Goal: Information Seeking & Learning: Learn about a topic

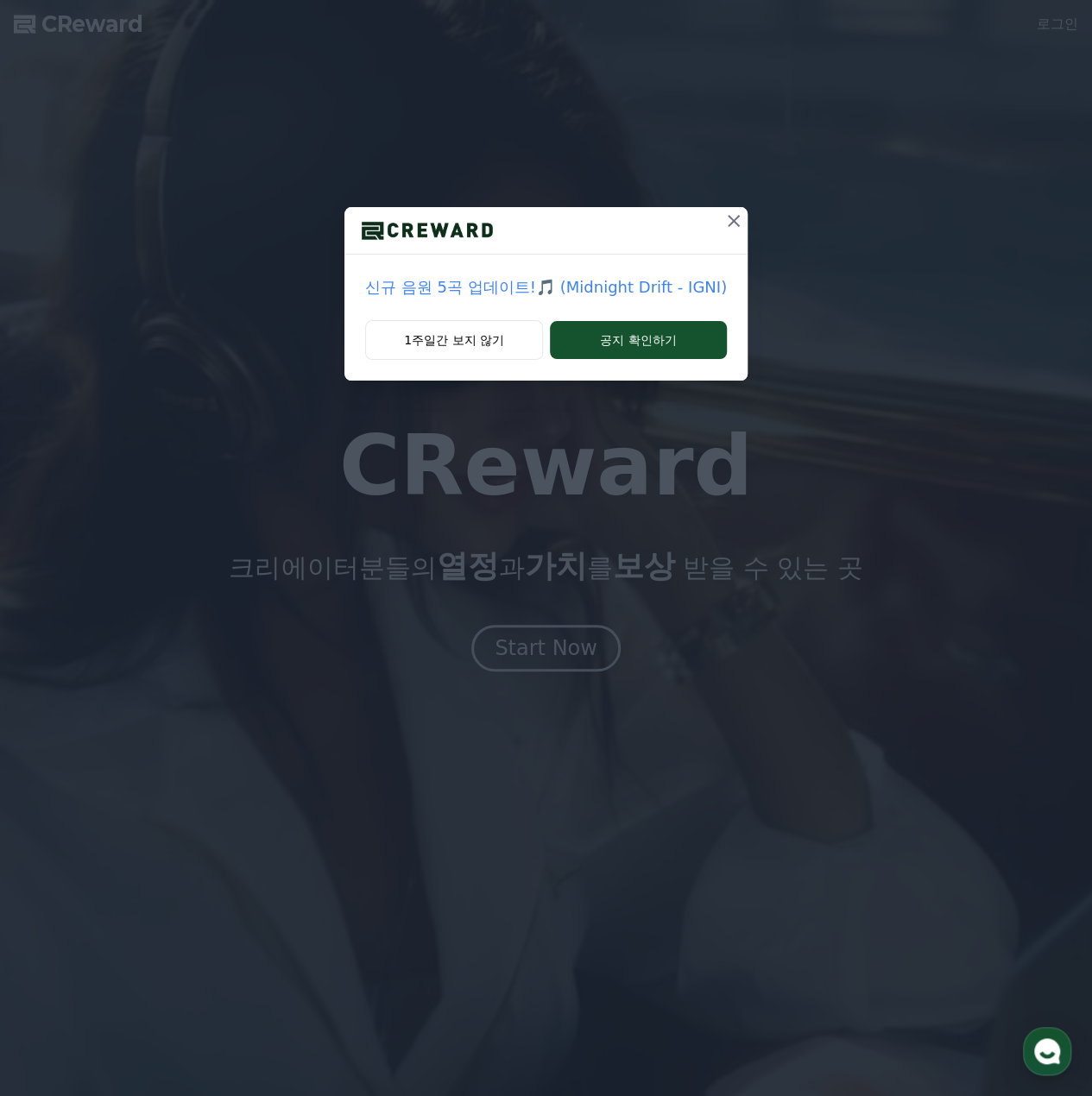
click at [733, 215] on icon at bounding box center [733, 220] width 12 height 12
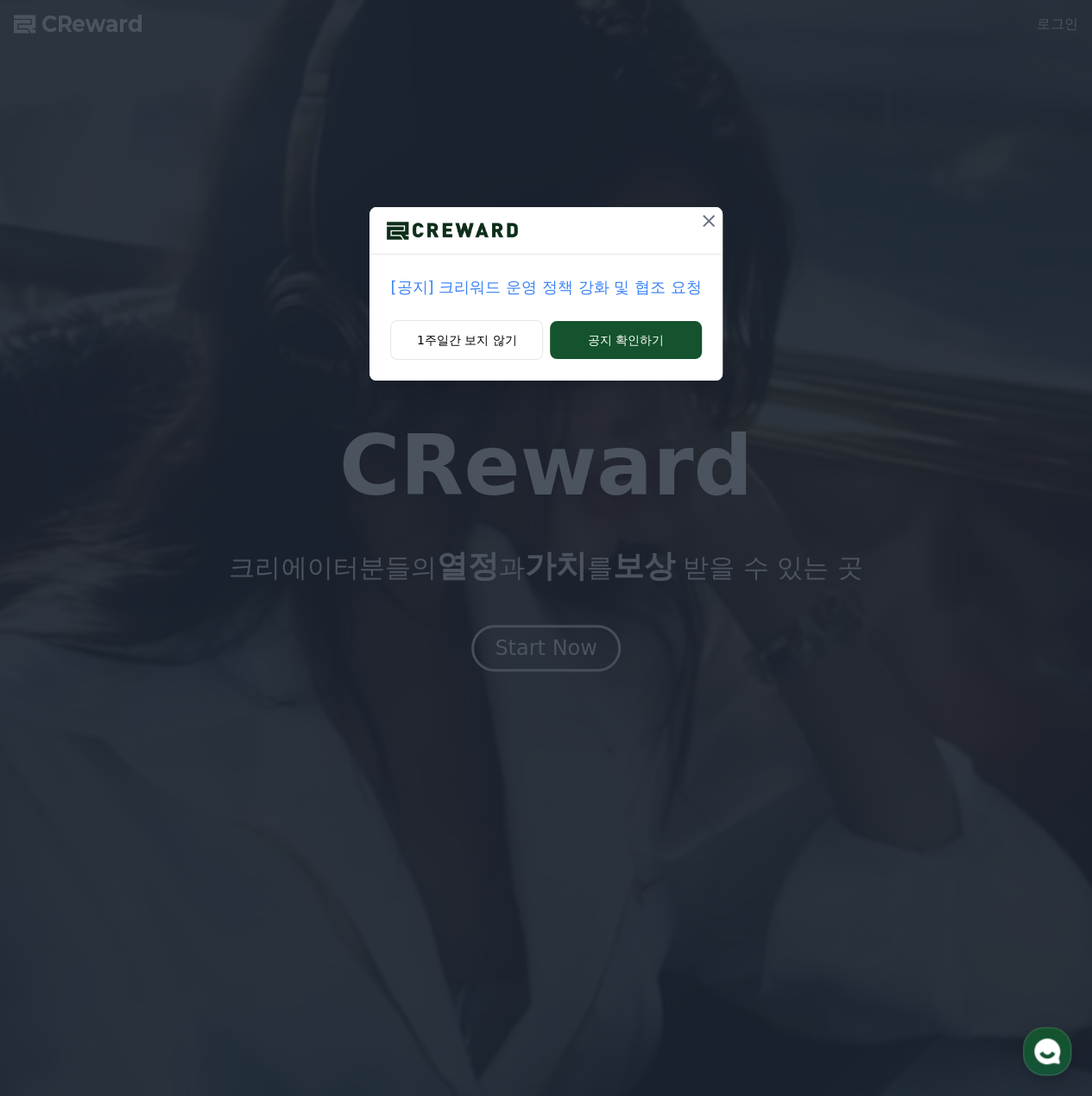
click at [706, 227] on icon at bounding box center [708, 221] width 20 height 20
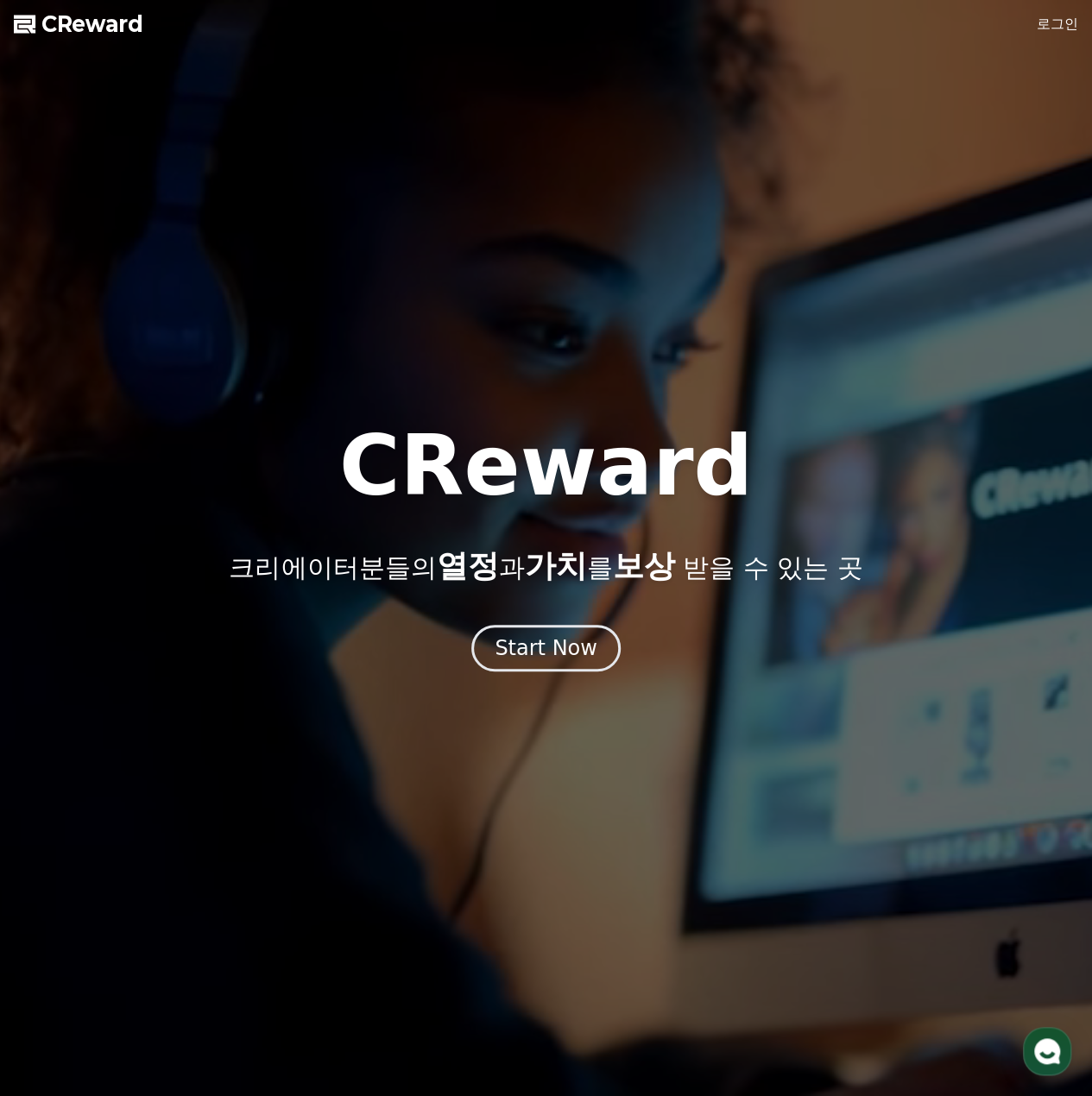
click at [105, 25] on span "CReward" at bounding box center [92, 24] width 102 height 28
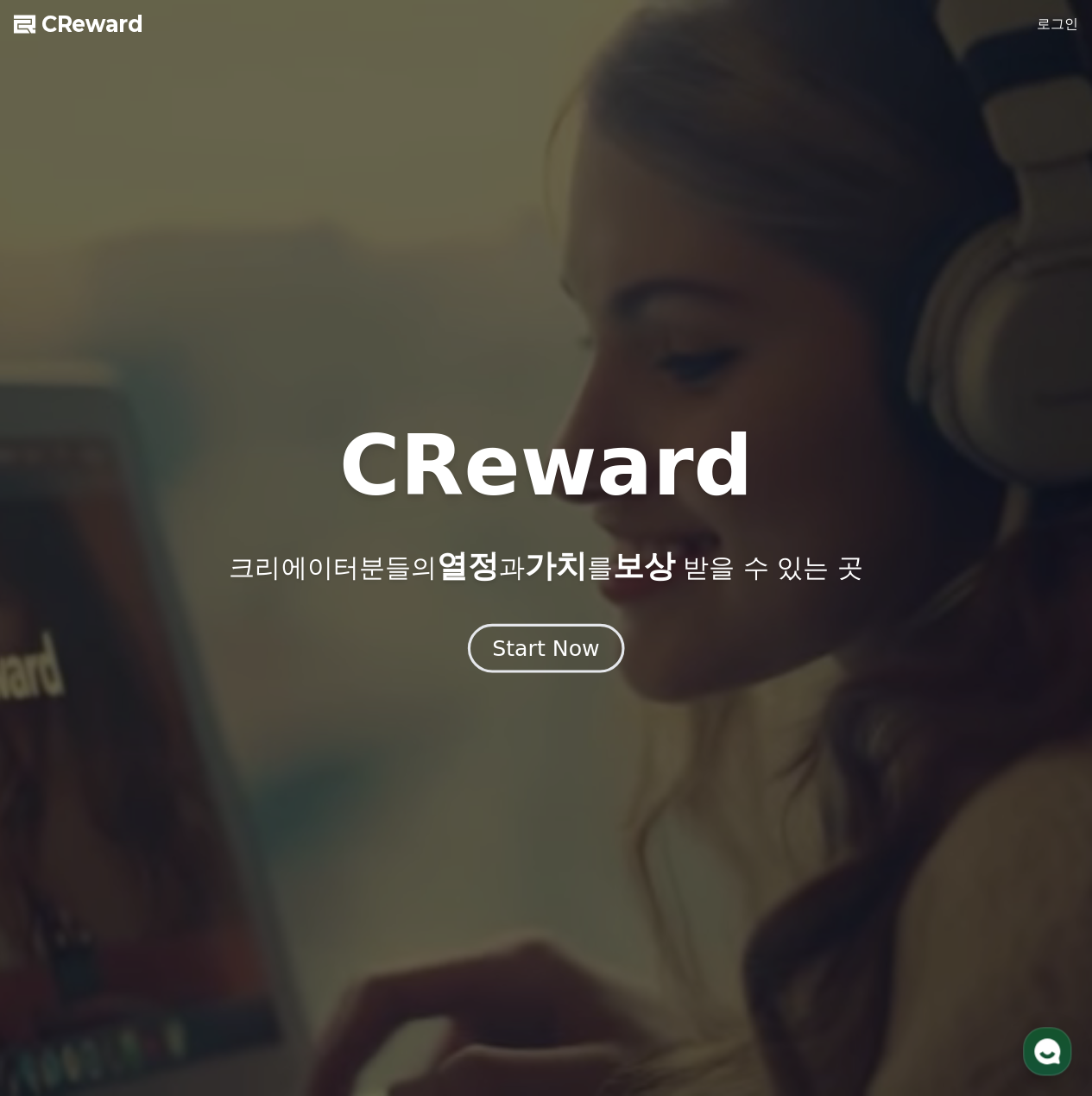
click at [563, 660] on div "Start Now" at bounding box center [546, 648] width 107 height 30
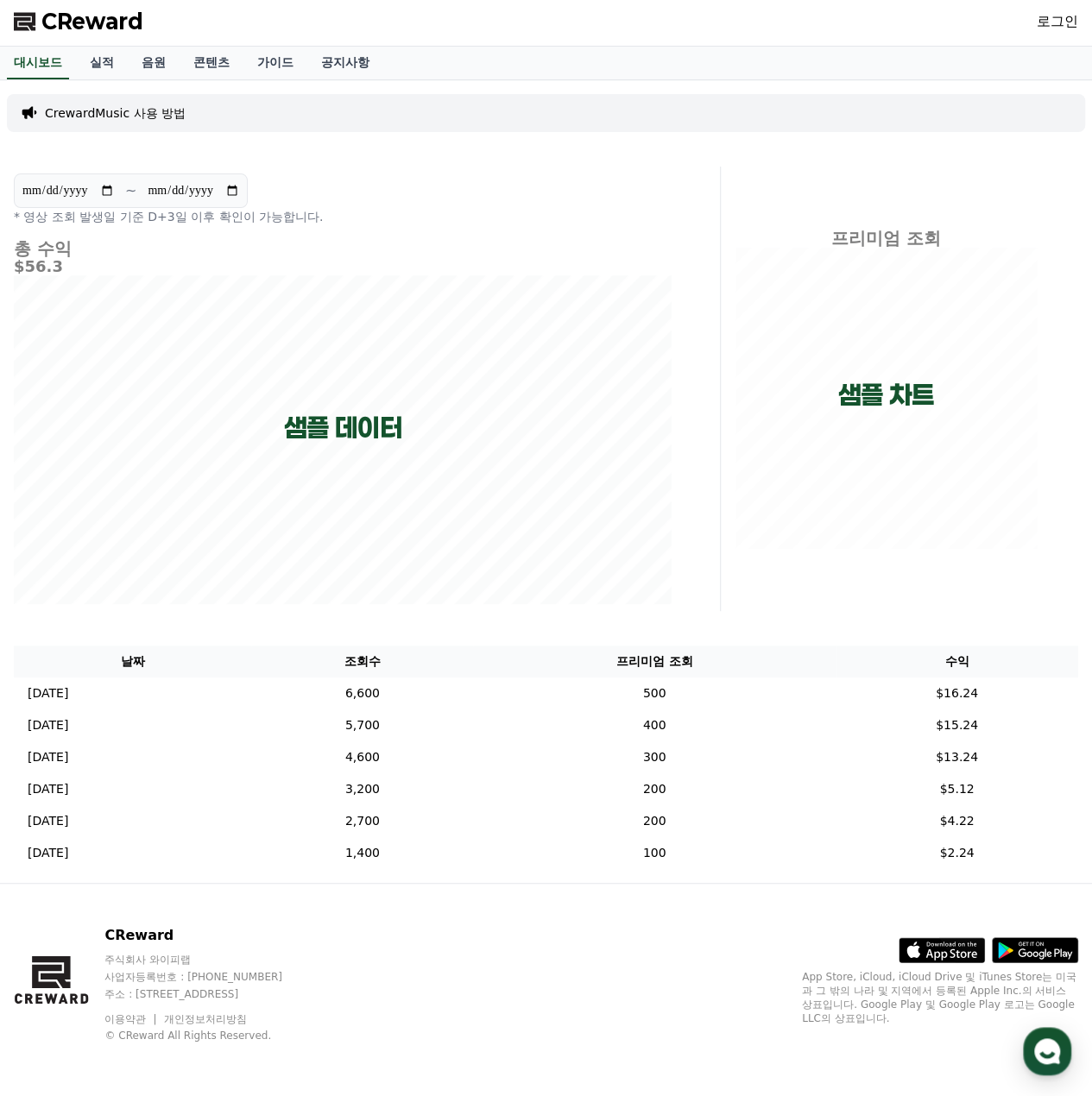
scroll to position [4, 0]
click at [144, 56] on link "음원" at bounding box center [153, 61] width 52 height 32
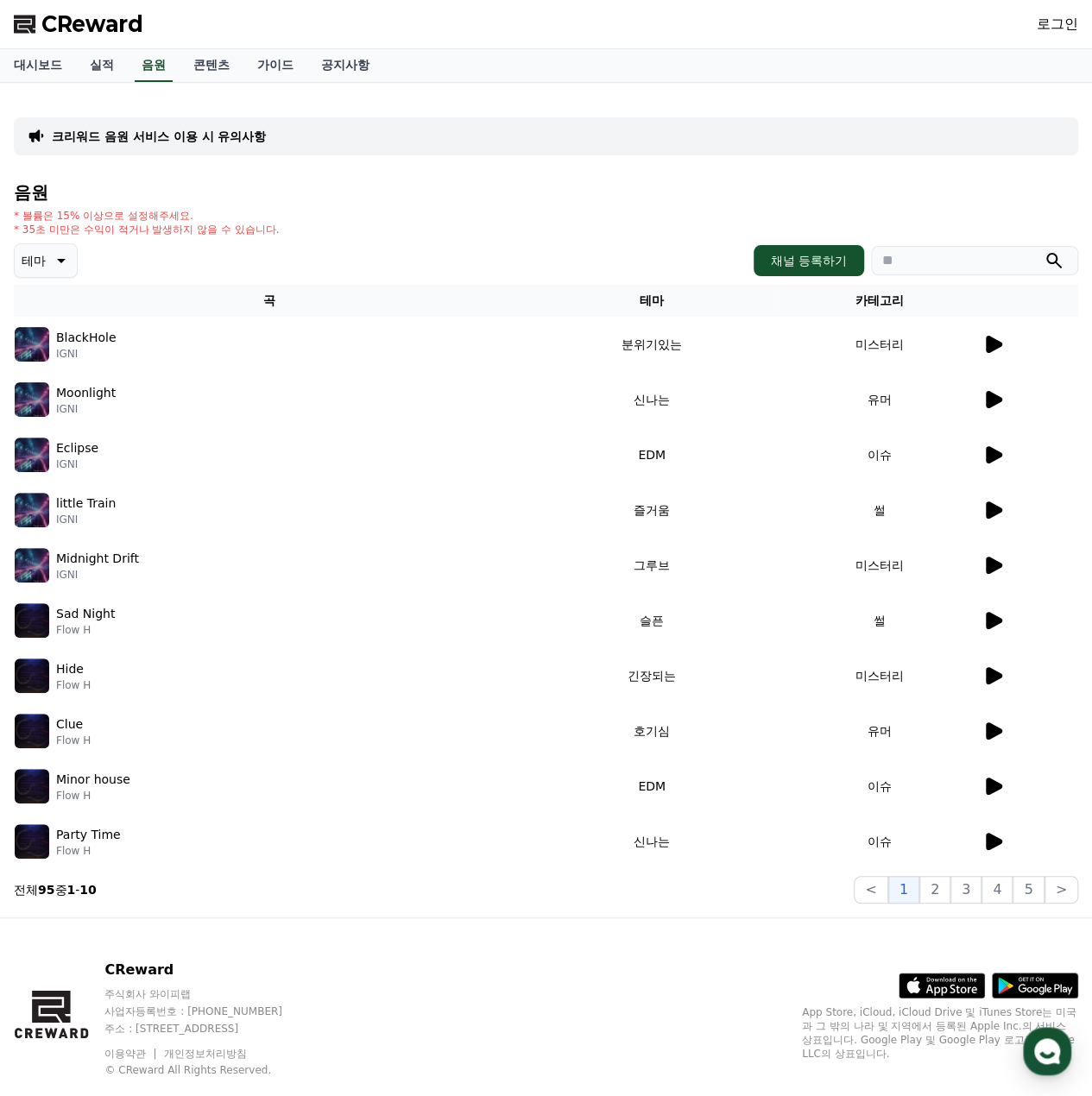
click at [110, 339] on div "BlackHole IGNI" at bounding box center [270, 344] width 510 height 34
click at [992, 336] on icon at bounding box center [992, 344] width 20 height 20
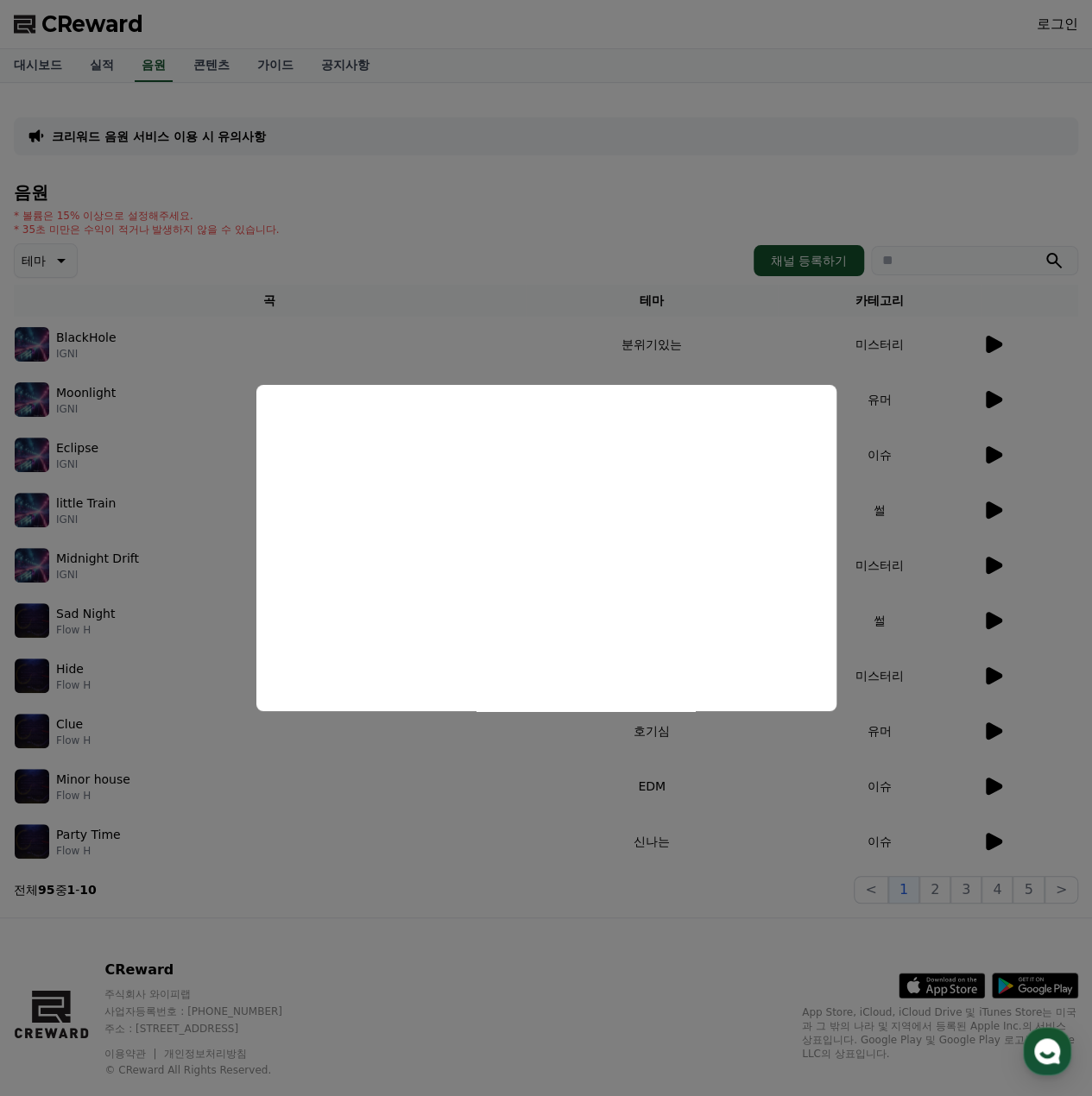
click at [926, 624] on button "close modal" at bounding box center [546, 548] width 1092 height 1096
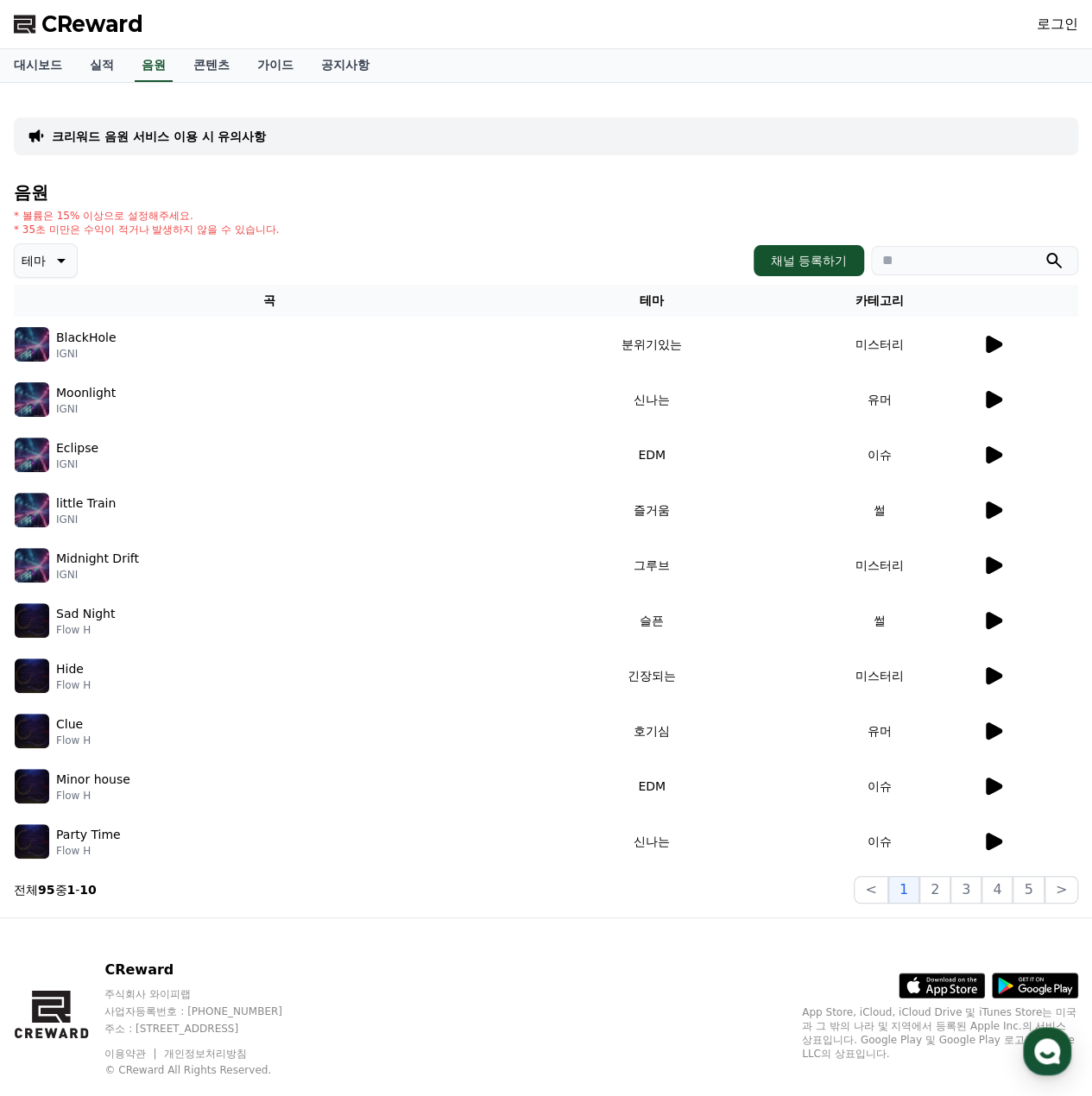
click at [988, 407] on icon at bounding box center [994, 400] width 17 height 18
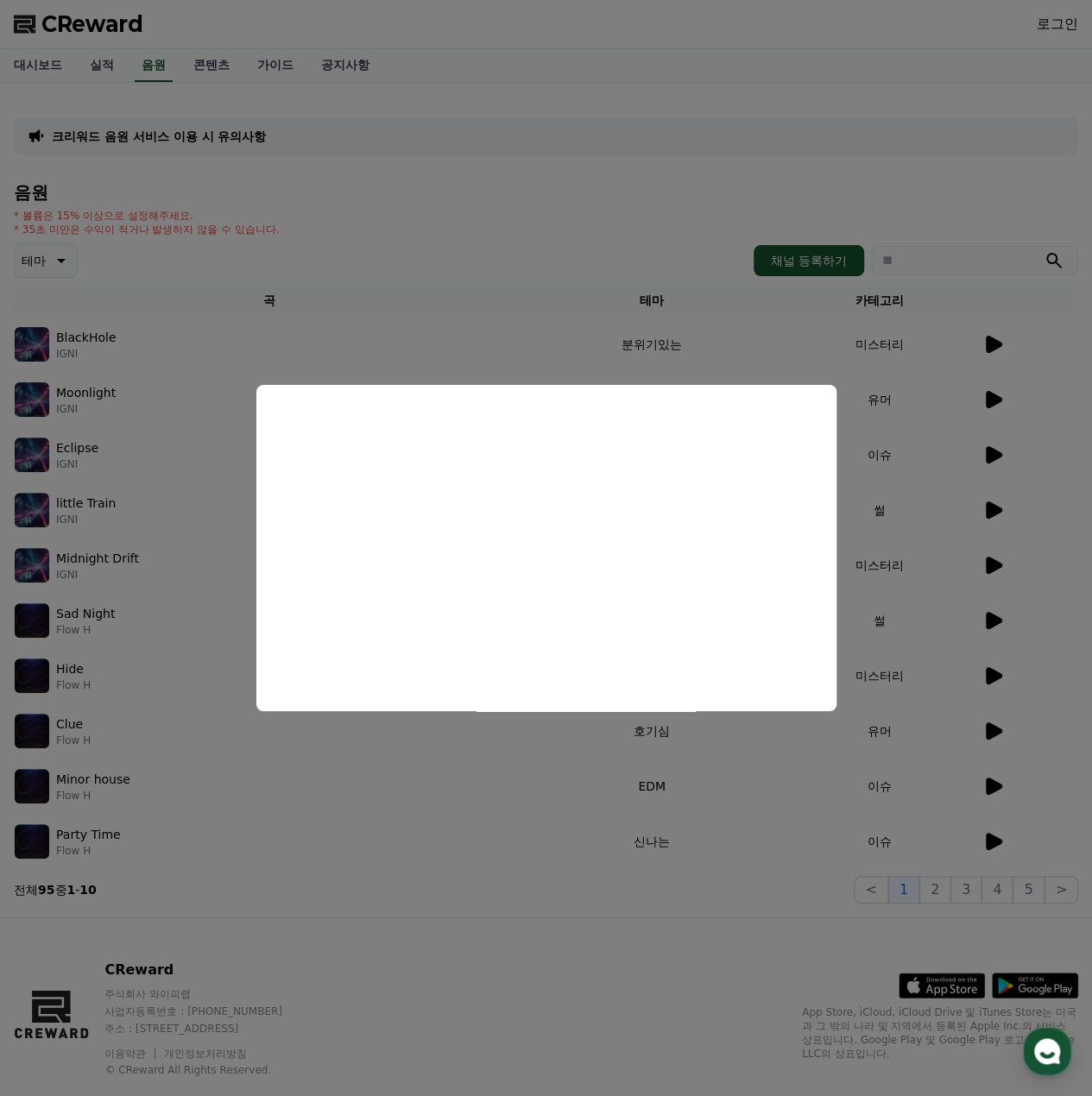
click at [912, 447] on button "close modal" at bounding box center [546, 548] width 1092 height 1096
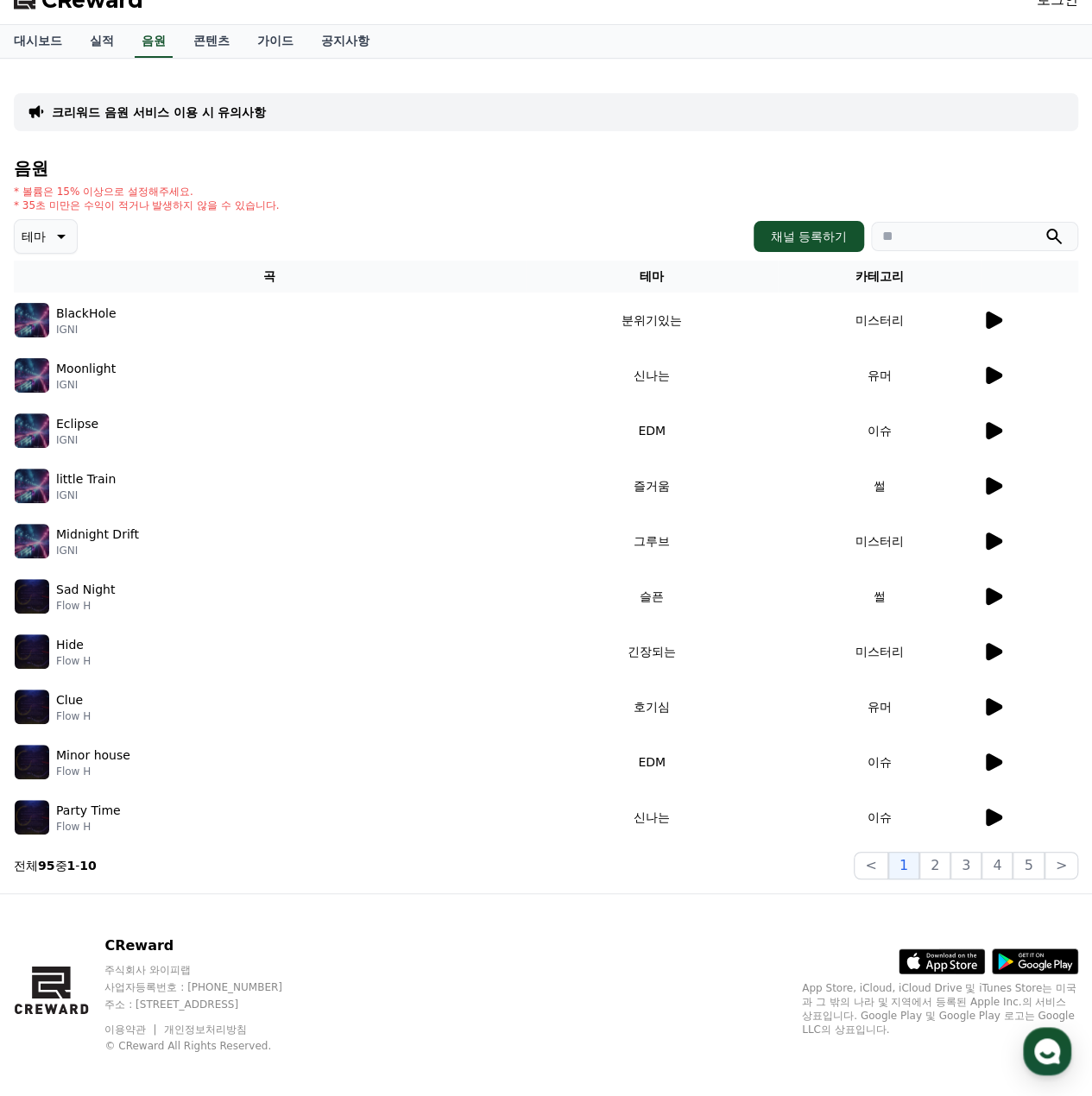
scroll to position [35, 0]
